Goal: Task Accomplishment & Management: Manage account settings

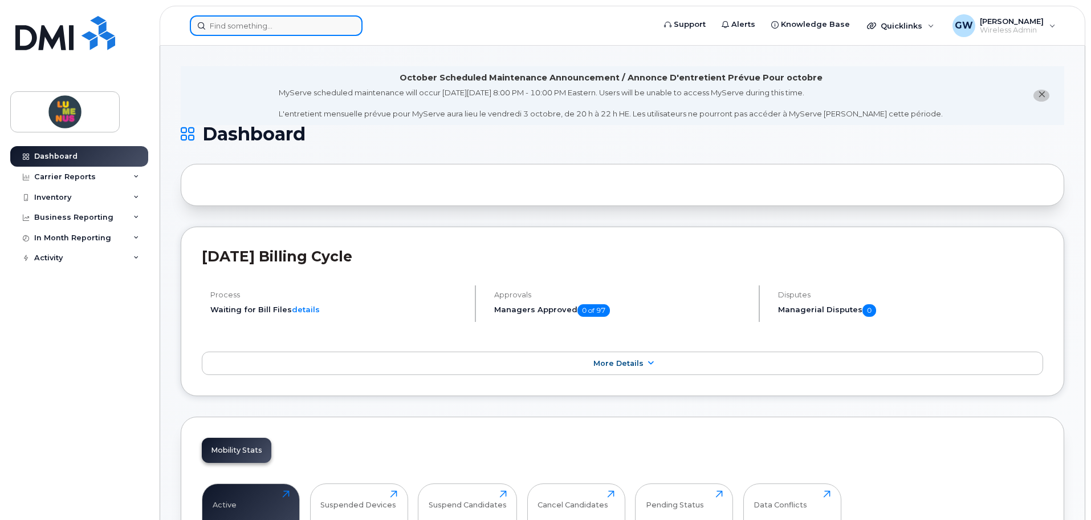
click at [303, 34] on input at bounding box center [276, 25] width 173 height 21
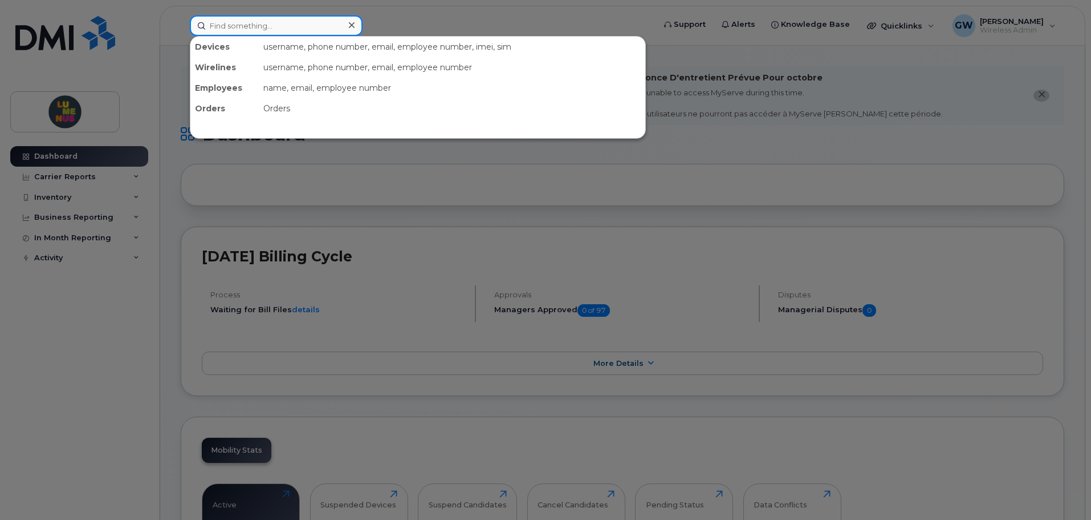
paste input "4166978602"
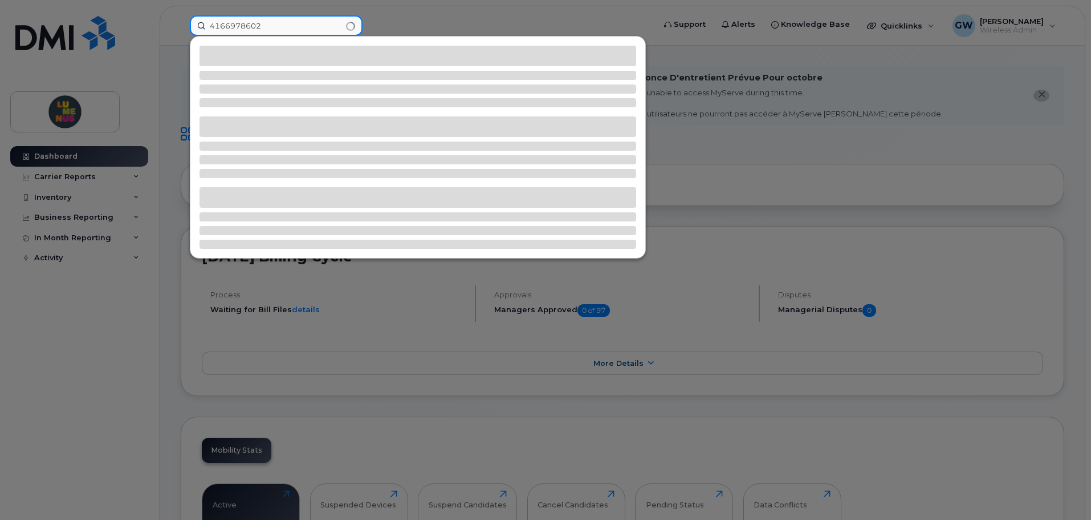
type input "4166978602"
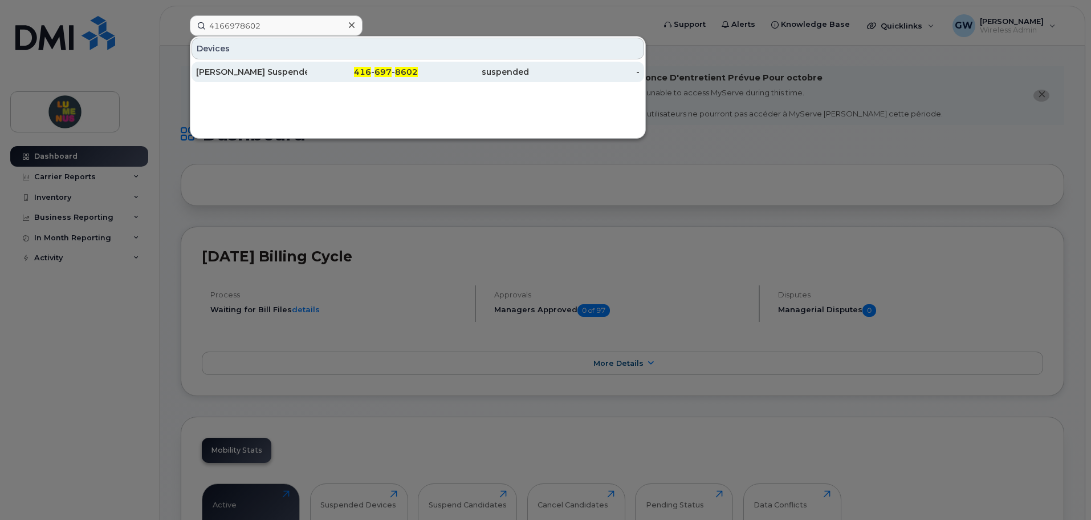
click at [351, 76] on div "416 - 697 - 8602" at bounding box center [362, 71] width 111 height 11
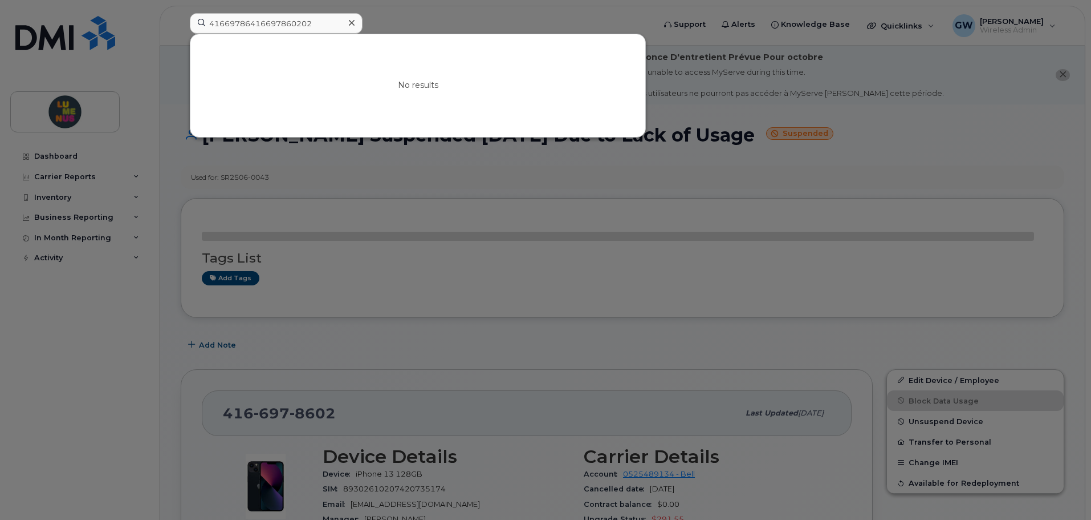
scroll to position [6, 0]
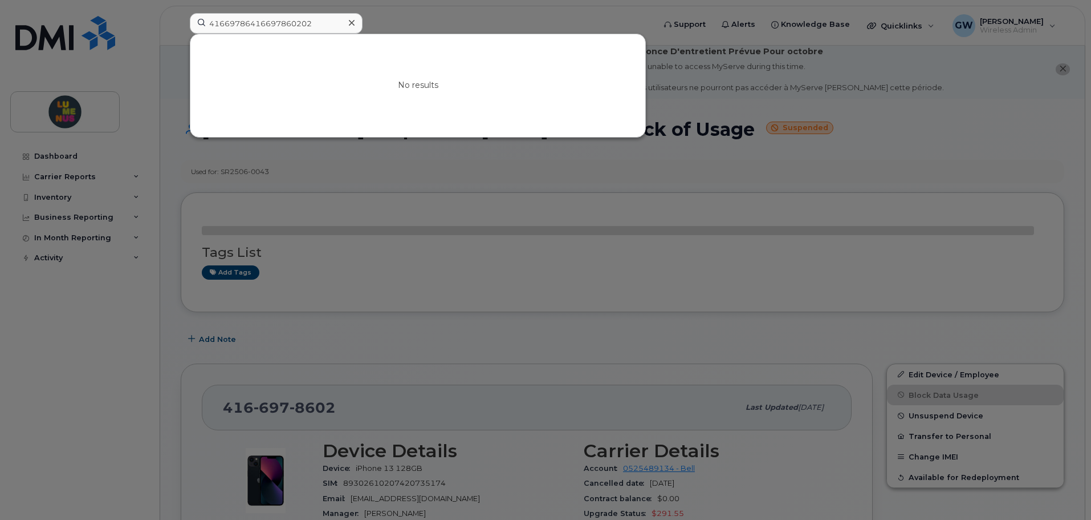
drag, startPoint x: 314, startPoint y: 26, endPoint x: 185, endPoint y: 18, distance: 129.7
click at [185, 18] on div "41669786416697860202 No results" at bounding box center [419, 25] width 476 height 25
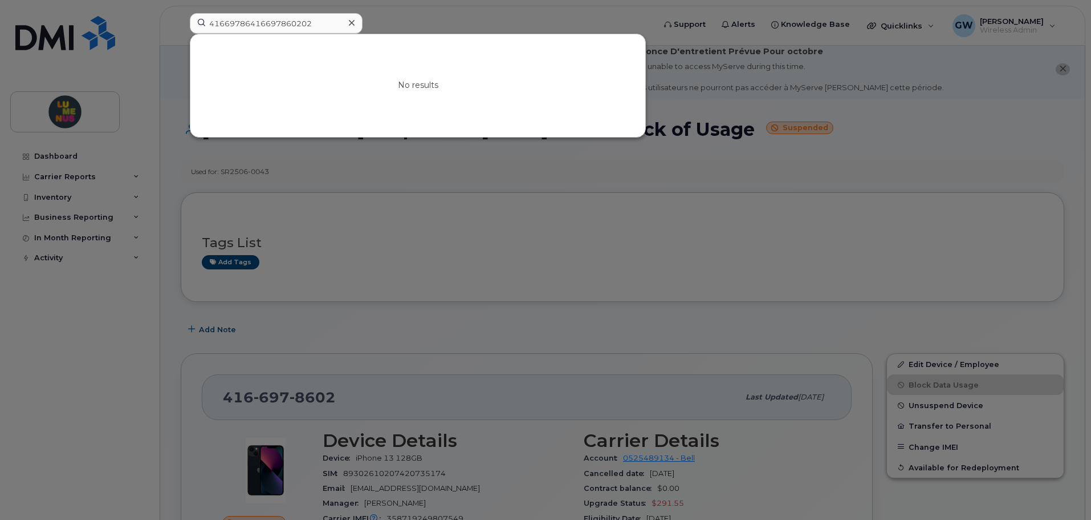
type input "41669786416697860202"
click at [350, 20] on icon at bounding box center [352, 22] width 6 height 9
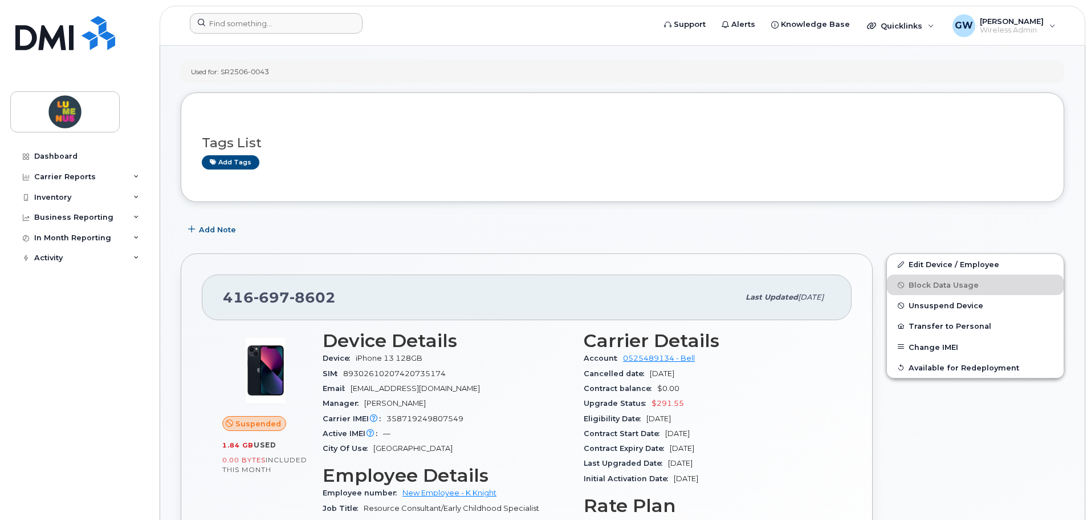
scroll to position [171, 0]
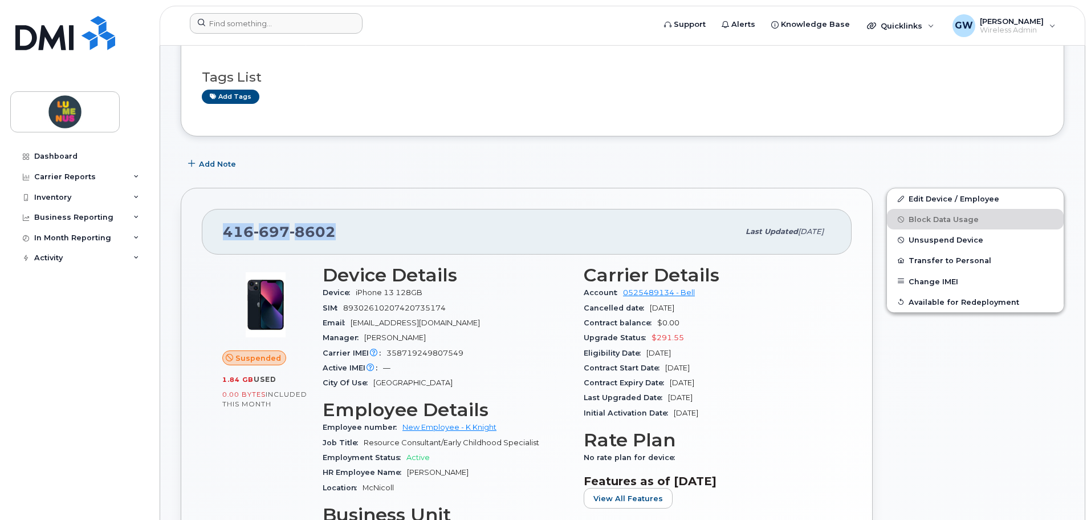
drag, startPoint x: 420, startPoint y: 226, endPoint x: 202, endPoint y: 221, distance: 217.9
click at [202, 221] on div "[PHONE_NUMBER] Last updated [DATE]" at bounding box center [527, 232] width 650 height 46
copy span "[PHONE_NUMBER]"
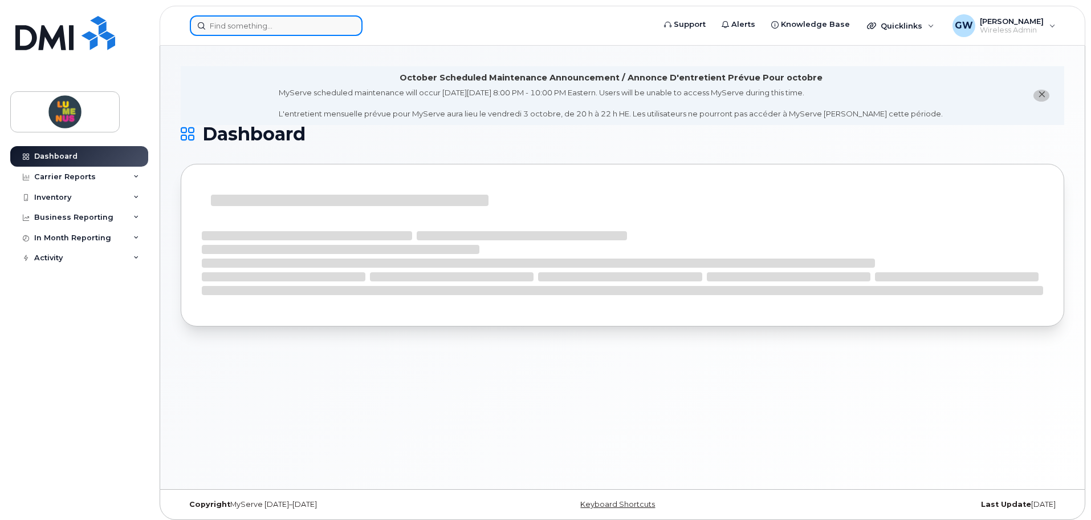
click at [274, 18] on input at bounding box center [276, 25] width 173 height 21
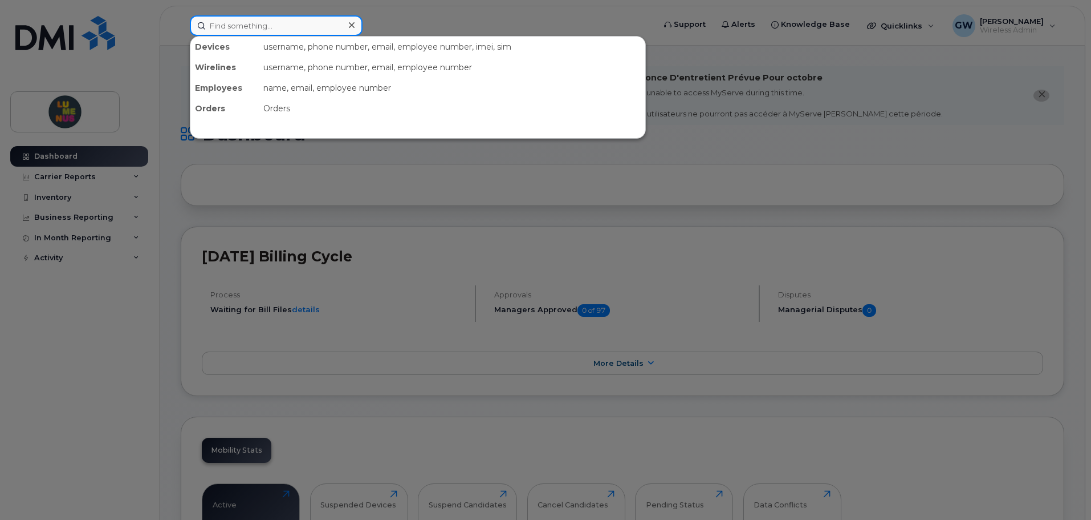
type input "6"
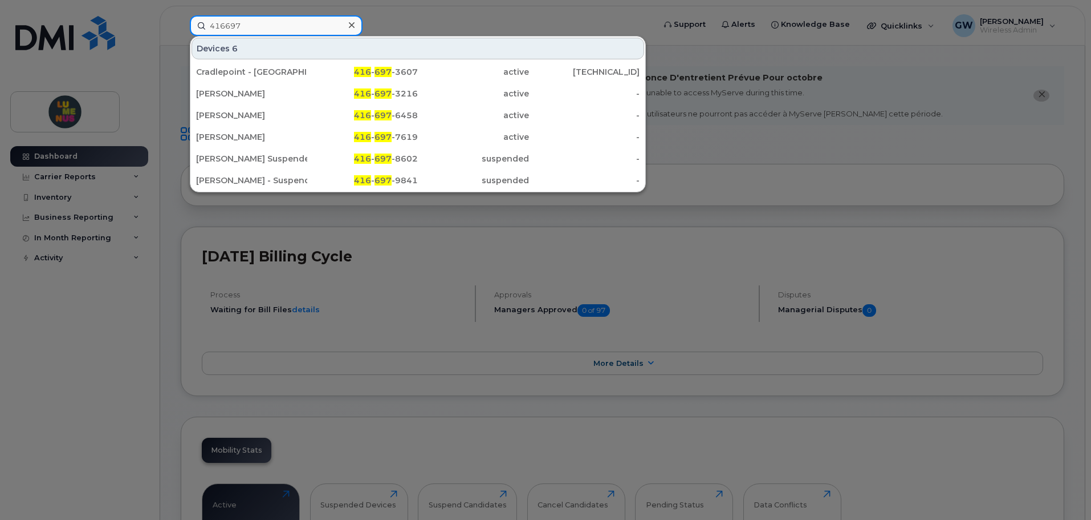
type input "416697"
click at [351, 27] on icon at bounding box center [352, 25] width 6 height 9
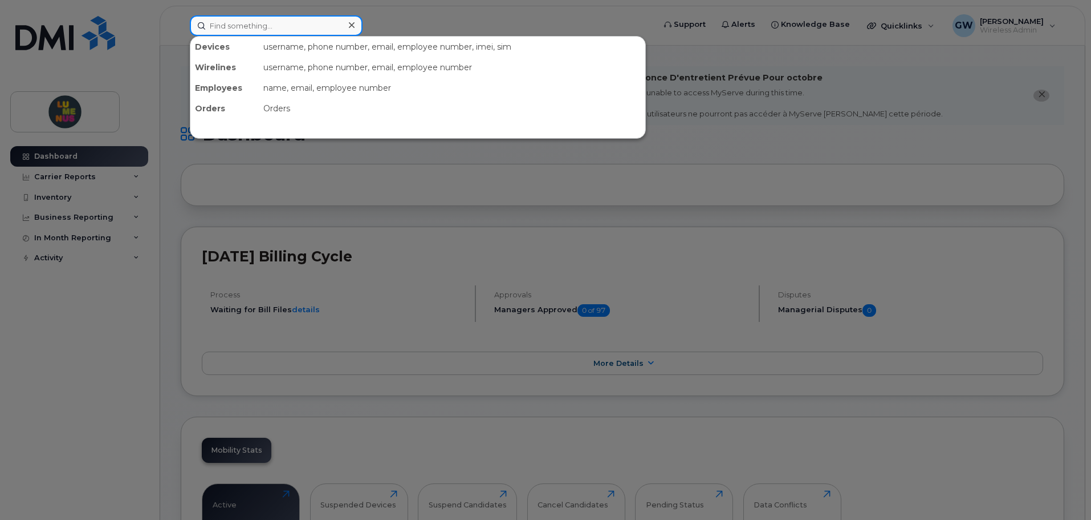
click at [314, 26] on input at bounding box center [276, 25] width 173 height 21
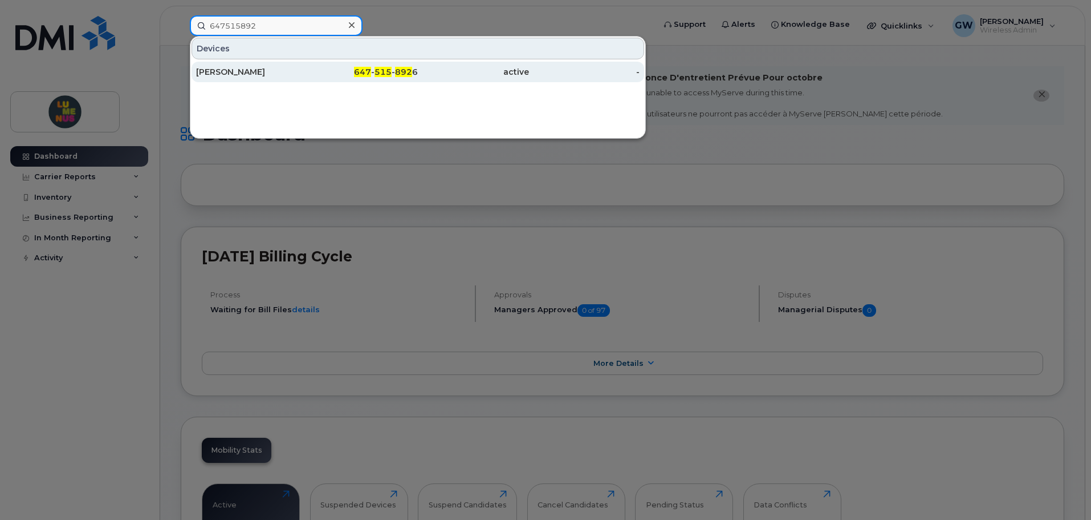
type input "647515892"
click at [338, 75] on div "647 - 515 - 892 6" at bounding box center [362, 71] width 111 height 11
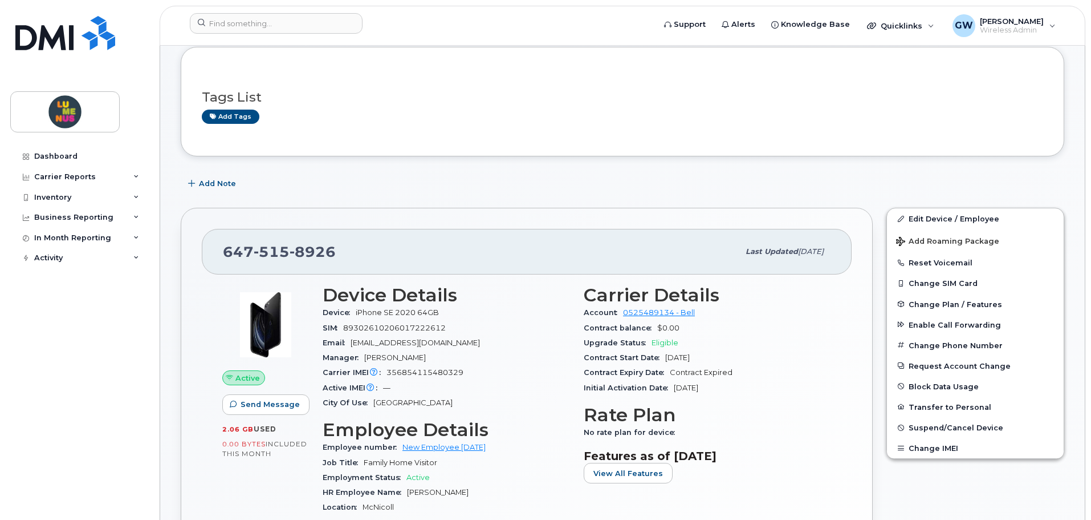
scroll to position [228, 0]
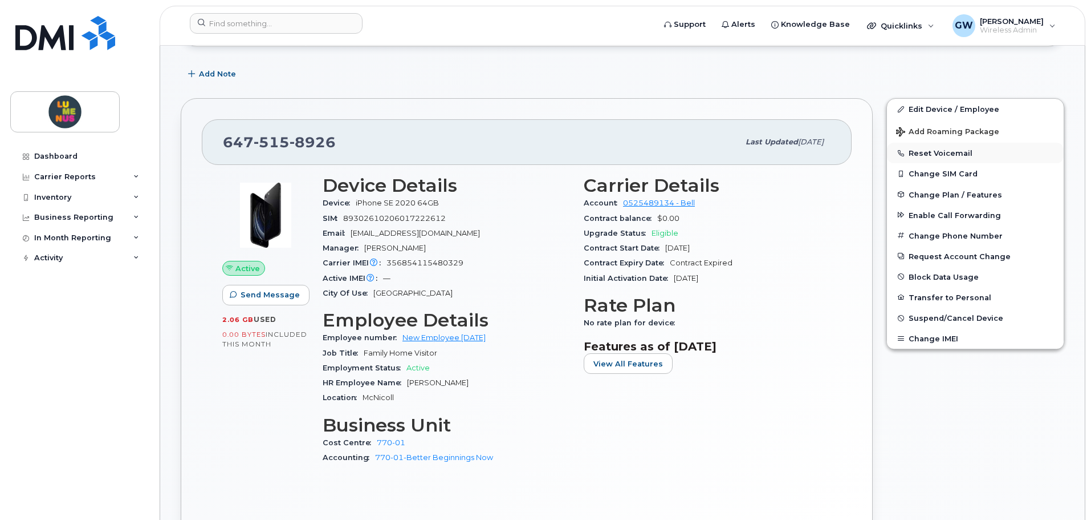
click at [928, 152] on button "Reset Voicemail" at bounding box center [975, 153] width 177 height 21
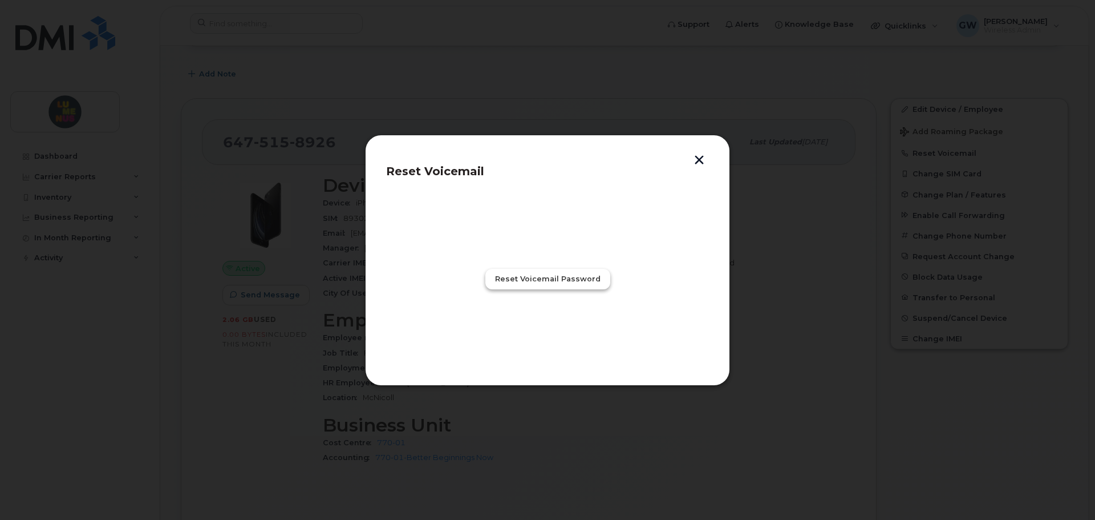
click at [586, 281] on span "Reset Voicemail Password" at bounding box center [547, 278] width 105 height 11
click at [549, 319] on button "Close" at bounding box center [547, 328] width 41 height 21
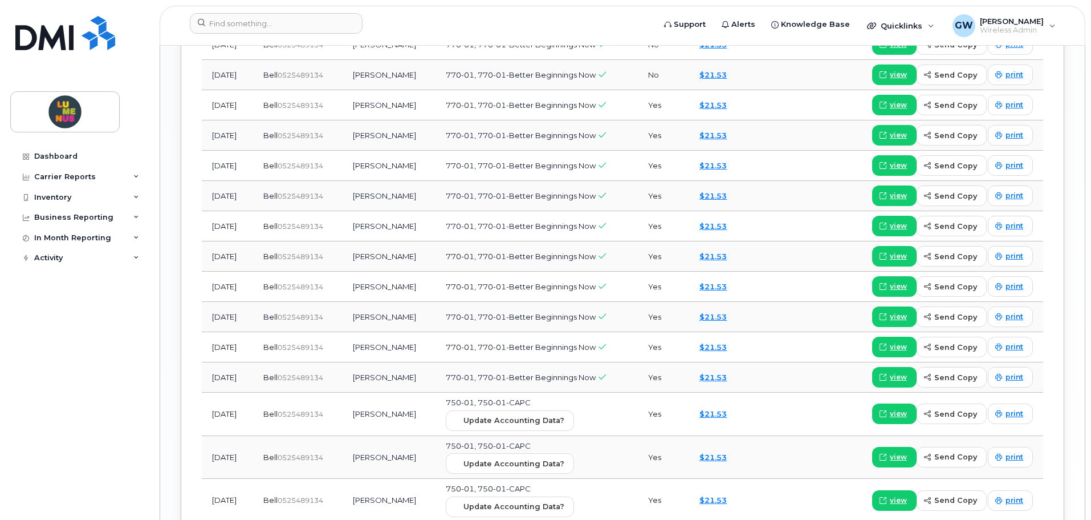
scroll to position [1492, 0]
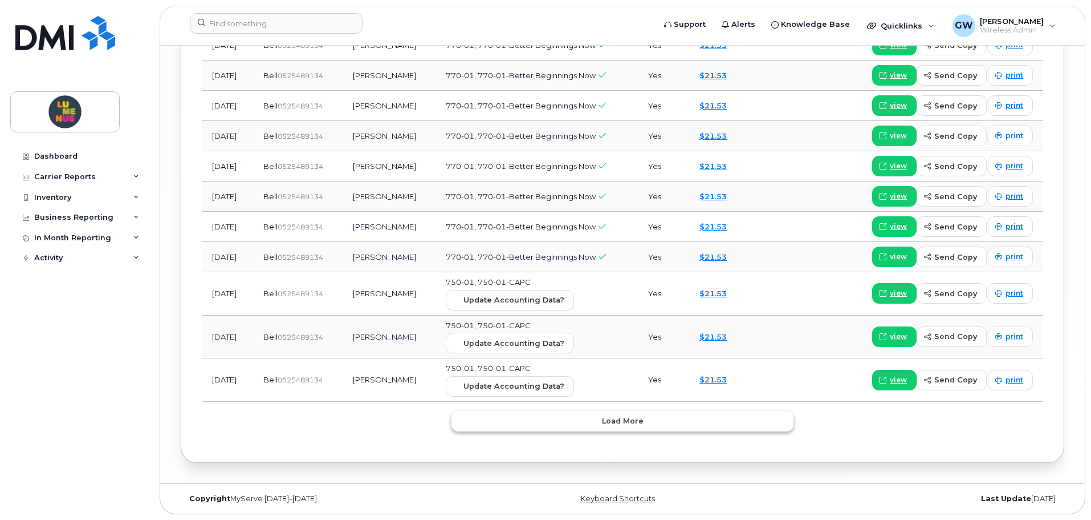
click at [598, 417] on button "Load more" at bounding box center [623, 421] width 342 height 21
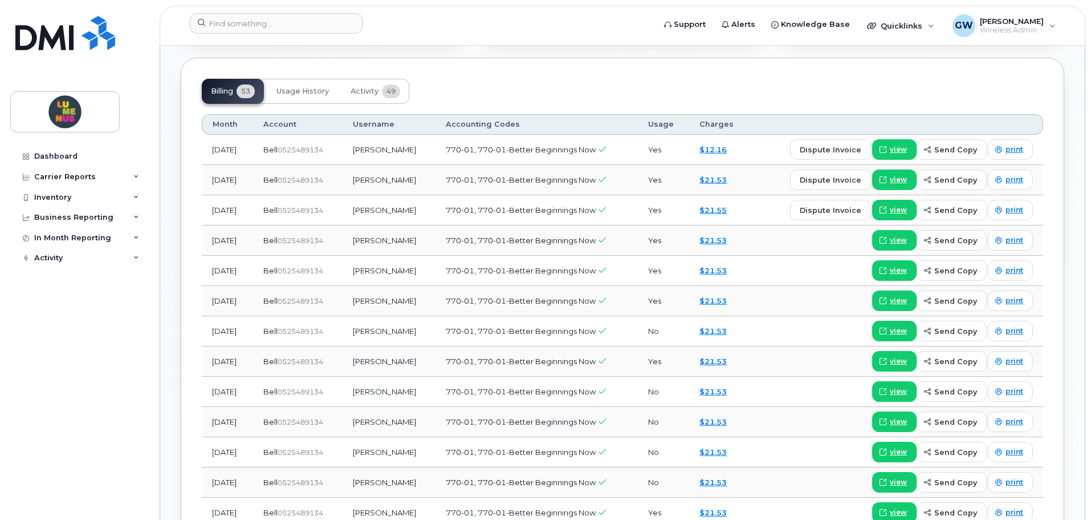
scroll to position [858, 0]
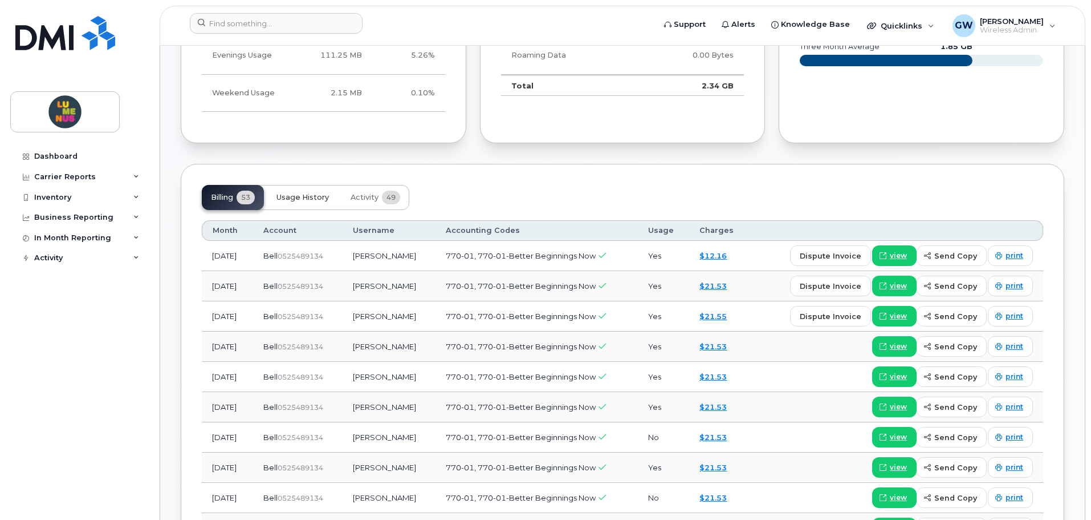
click at [317, 202] on button "Usage History" at bounding box center [302, 197] width 71 height 25
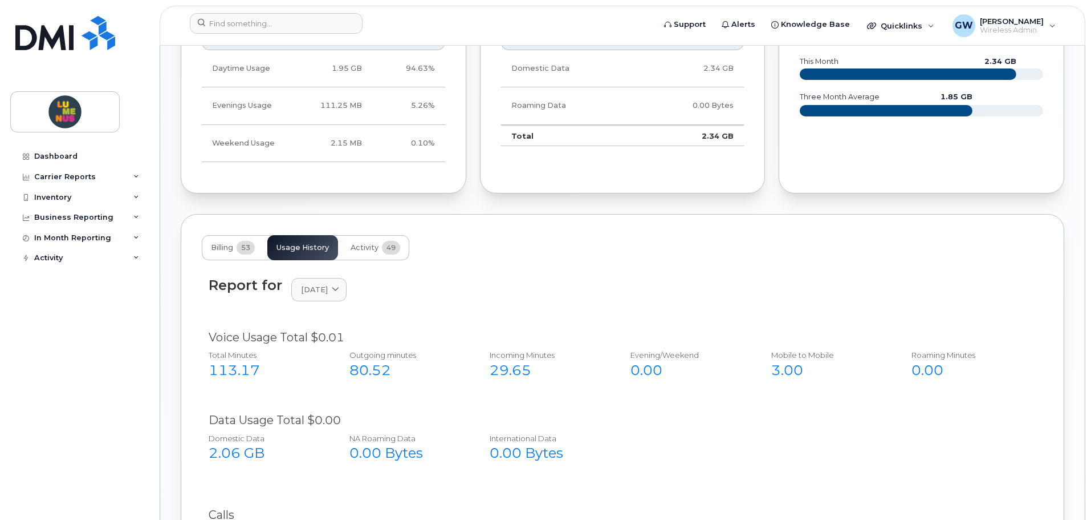
scroll to position [807, 0]
click at [386, 253] on span "49" at bounding box center [391, 248] width 18 height 14
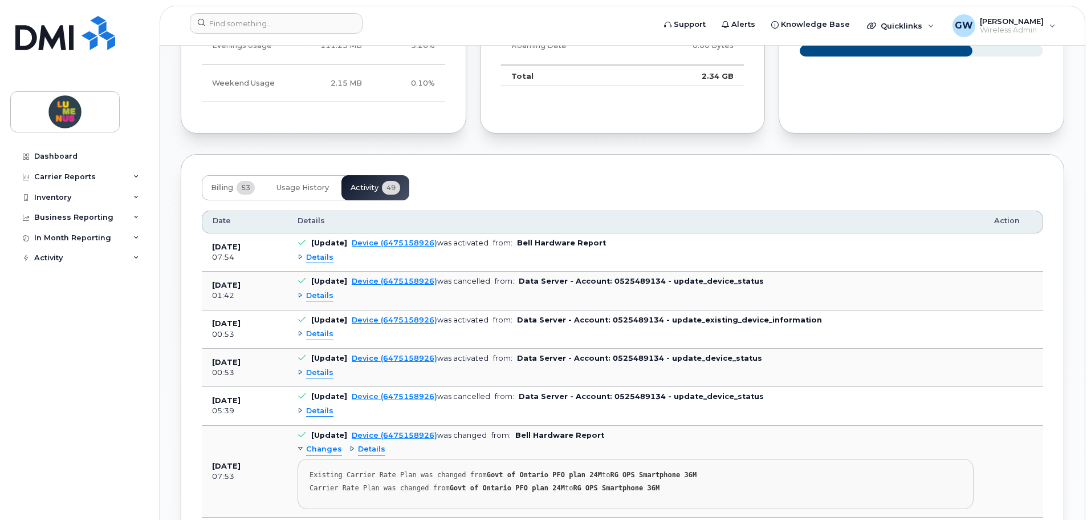
scroll to position [865, 0]
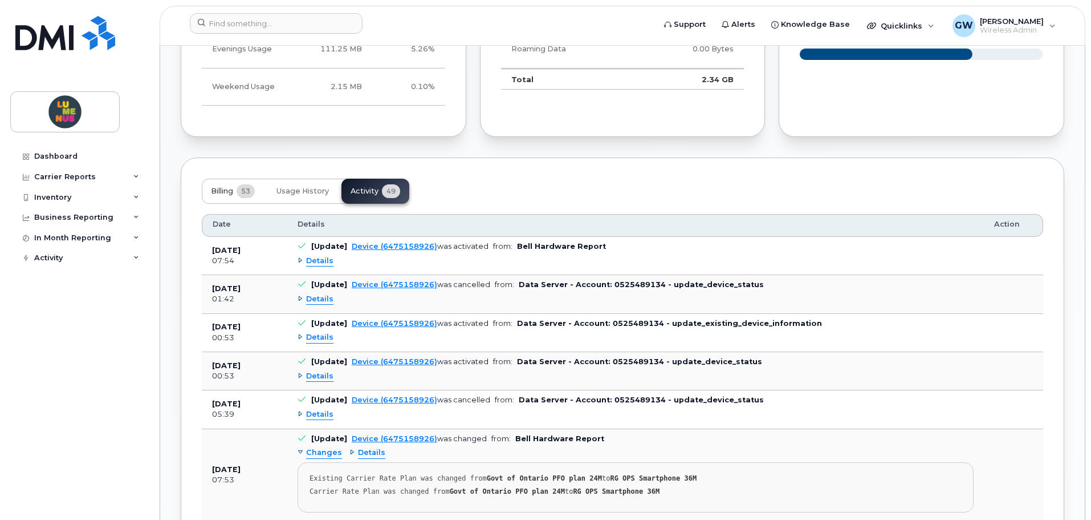
click at [236, 196] on button "Billing 53" at bounding box center [233, 190] width 62 height 25
